Goal: Obtain resource: Download file/media

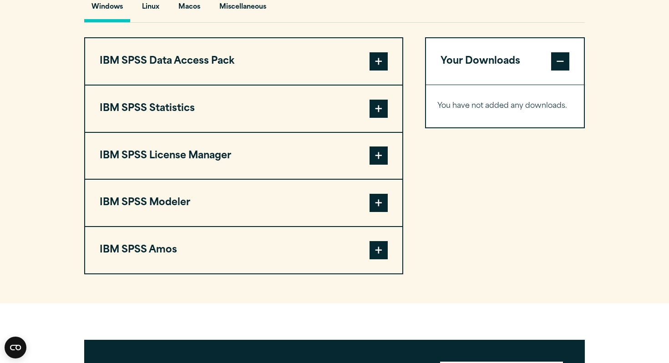
scroll to position [703, 0]
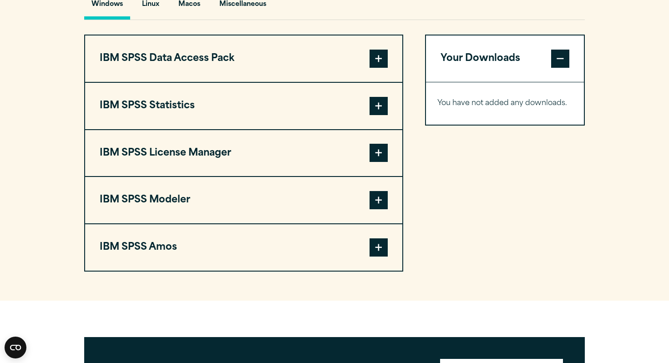
click at [350, 249] on button "IBM SPSS Amos" at bounding box center [243, 247] width 317 height 46
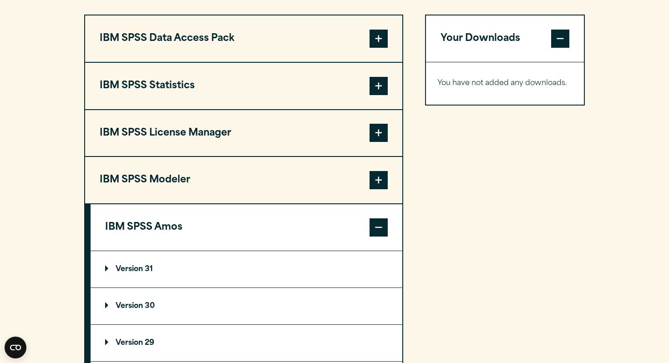
scroll to position [725, 0]
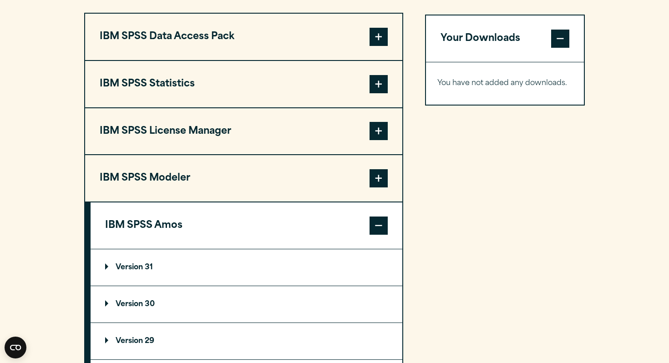
click at [382, 233] on span at bounding box center [379, 226] width 18 height 18
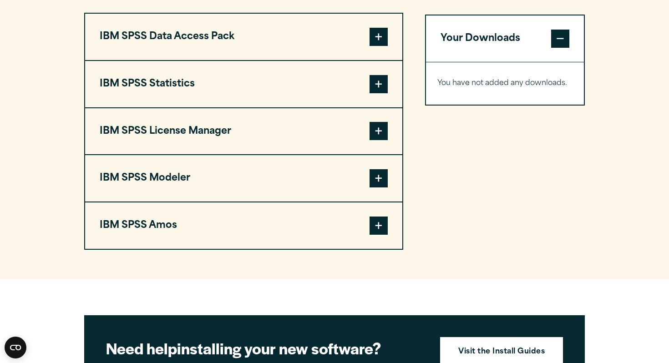
click at [377, 228] on span at bounding box center [379, 226] width 18 height 18
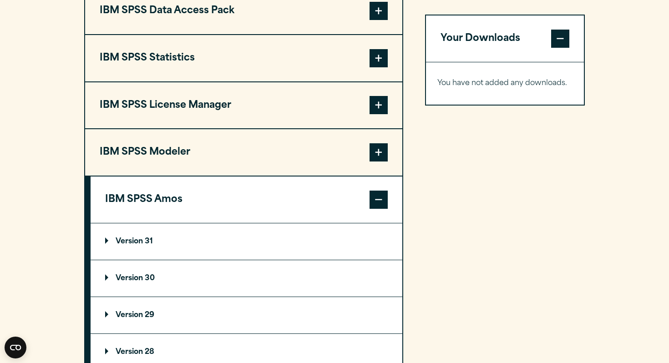
scroll to position [747, 0]
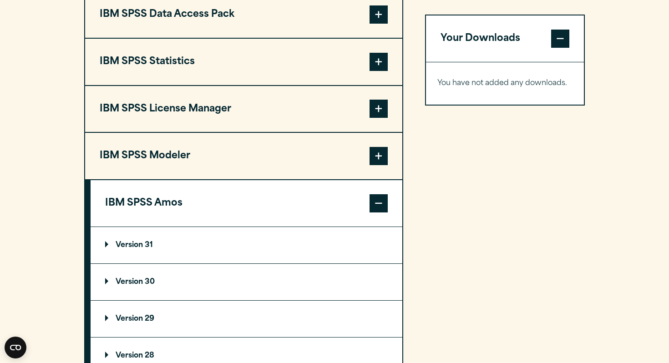
click at [350, 195] on button "IBM SPSS Amos" at bounding box center [247, 203] width 312 height 46
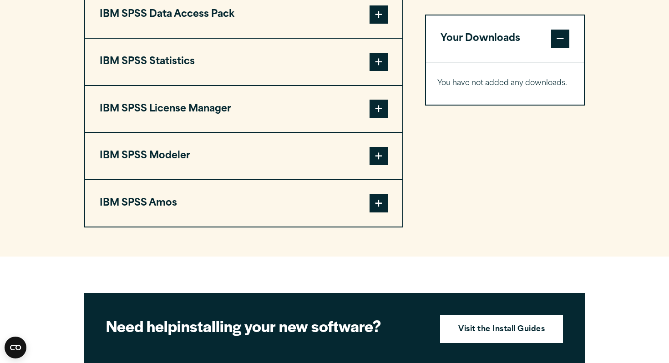
click at [367, 58] on button "IBM SPSS Statistics" at bounding box center [243, 62] width 317 height 46
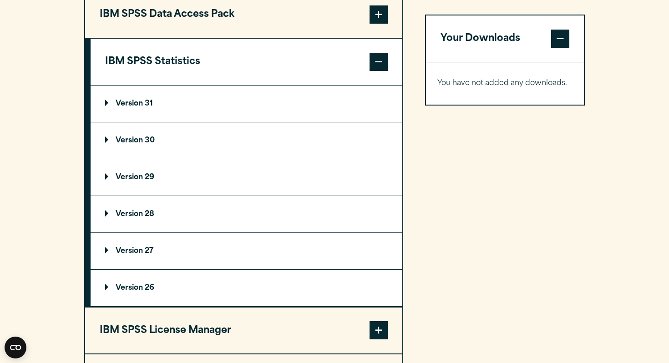
click at [161, 102] on summary "Version 31" at bounding box center [247, 104] width 312 height 36
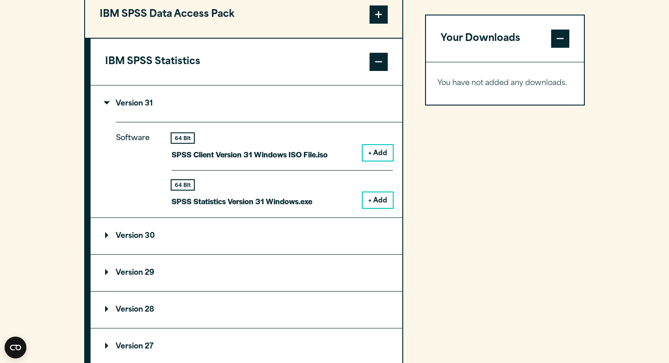
click at [161, 104] on summary "Version 31" at bounding box center [247, 104] width 312 height 36
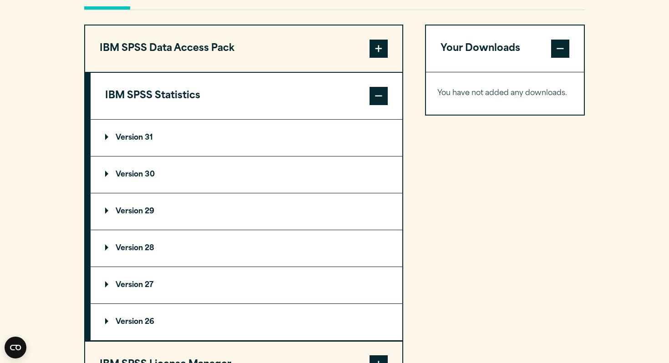
scroll to position [710, 0]
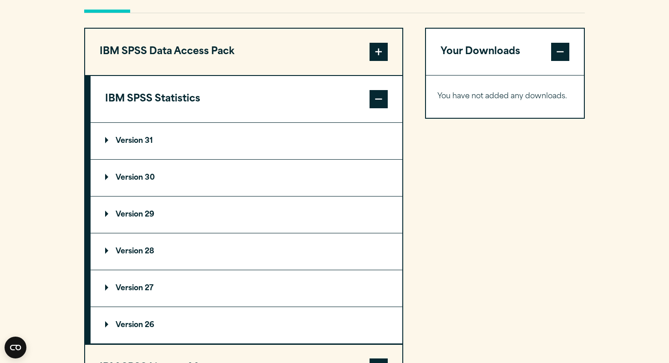
click at [387, 114] on button "IBM SPSS Statistics" at bounding box center [247, 99] width 312 height 46
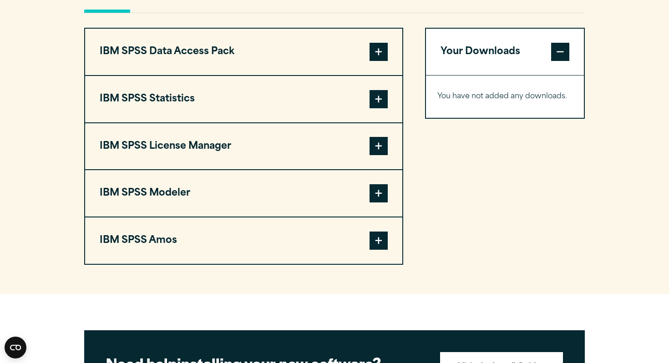
click at [379, 108] on span at bounding box center [379, 99] width 18 height 18
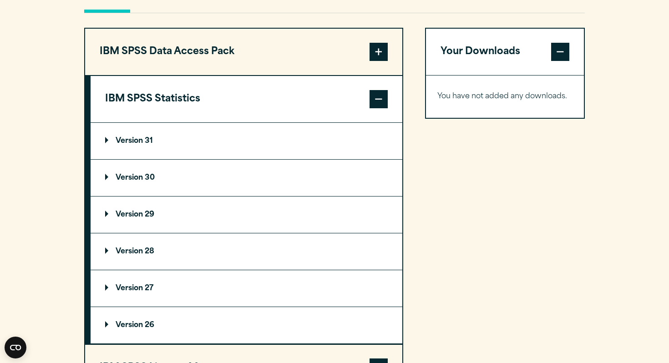
click at [229, 147] on summary "Version 31" at bounding box center [247, 141] width 312 height 36
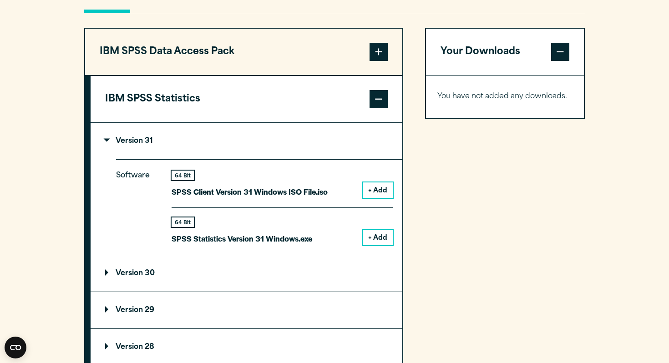
click at [229, 147] on summary "Version 31" at bounding box center [247, 141] width 312 height 36
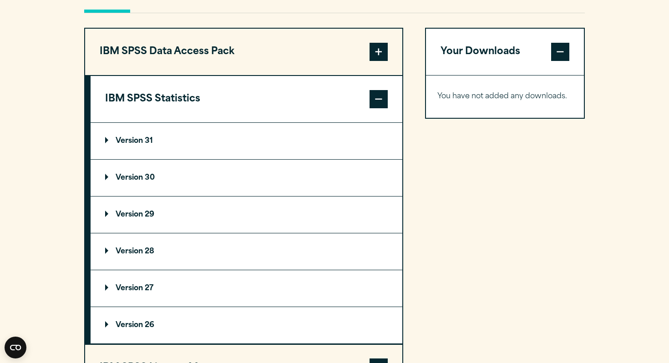
click at [329, 110] on button "IBM SPSS Statistics" at bounding box center [247, 99] width 312 height 46
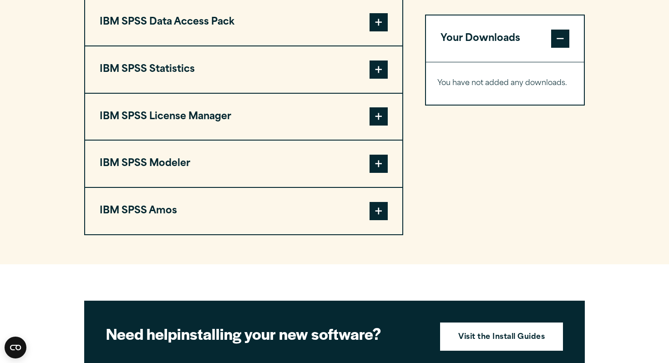
scroll to position [744, 0]
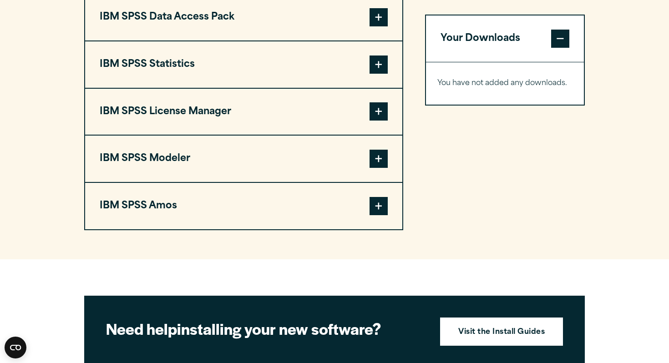
click at [220, 79] on button "IBM SPSS Statistics" at bounding box center [243, 64] width 317 height 46
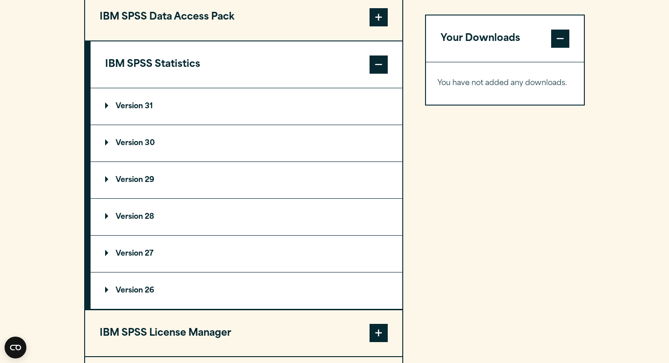
click at [187, 63] on button "IBM SPSS Statistics" at bounding box center [247, 64] width 312 height 46
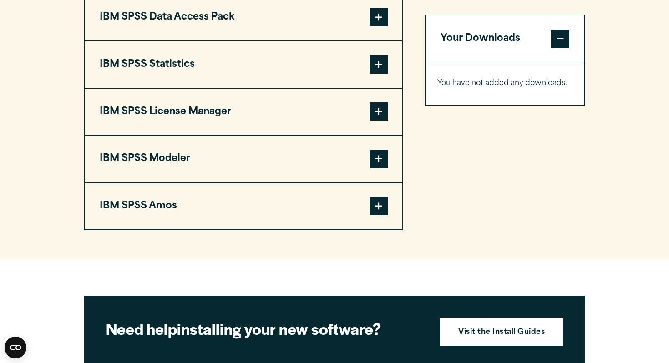
click at [188, 81] on button "IBM SPSS Statistics" at bounding box center [243, 64] width 317 height 46
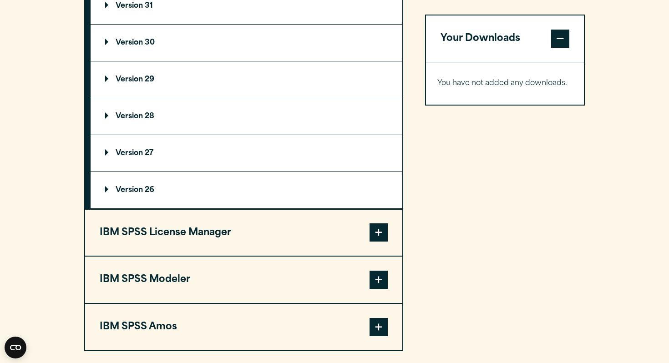
scroll to position [845, 0]
click at [142, 82] on p "Version 29" at bounding box center [129, 79] width 49 height 7
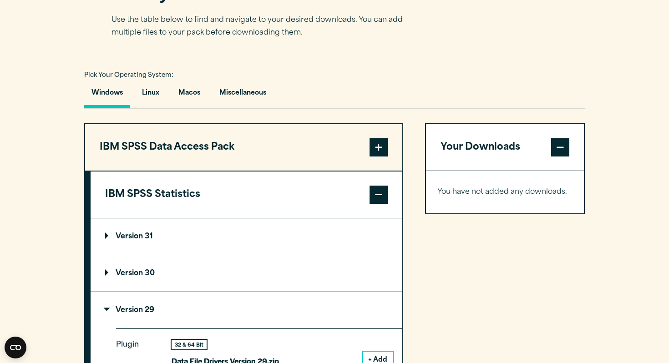
scroll to position [542, 0]
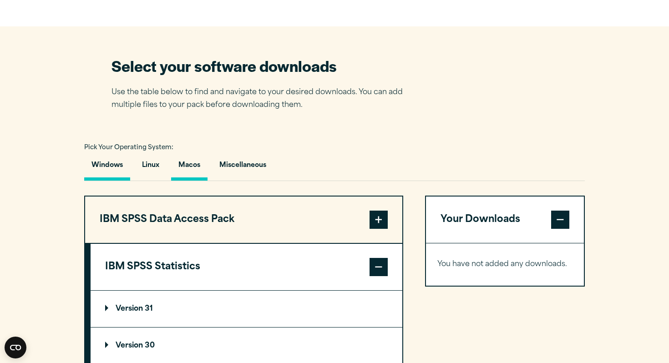
click at [195, 181] on button "Macos" at bounding box center [189, 168] width 36 height 26
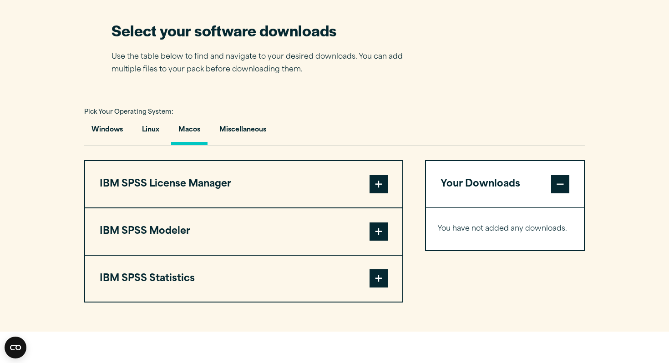
scroll to position [581, 0]
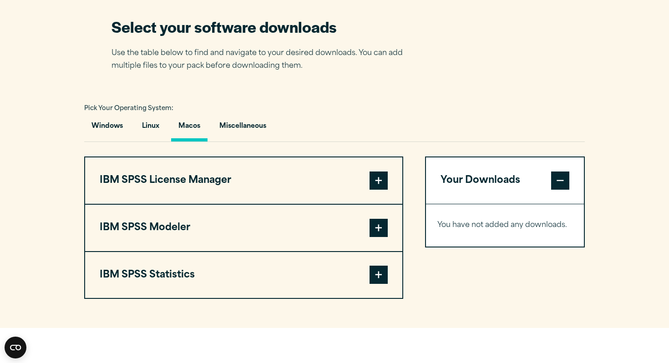
click at [178, 276] on button "IBM SPSS Statistics" at bounding box center [243, 275] width 317 height 46
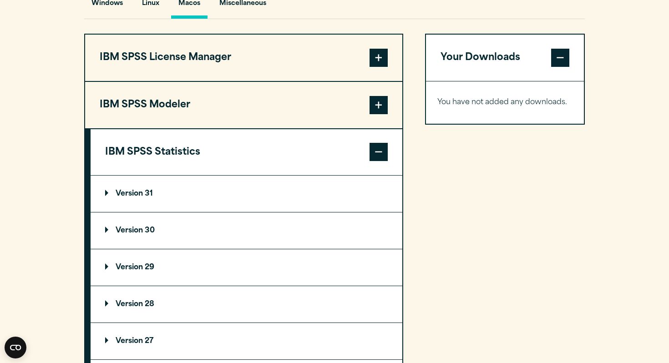
scroll to position [708, 0]
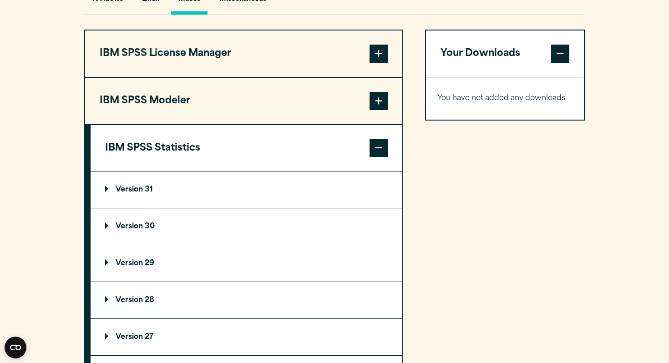
click at [164, 271] on summary "Version 29" at bounding box center [247, 263] width 312 height 36
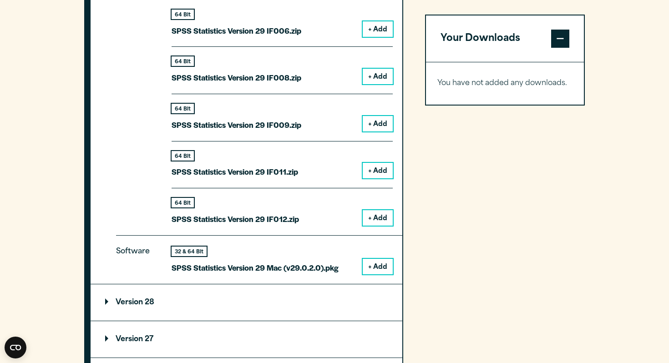
scroll to position [1184, 0]
